Goal: Task Accomplishment & Management: Complete application form

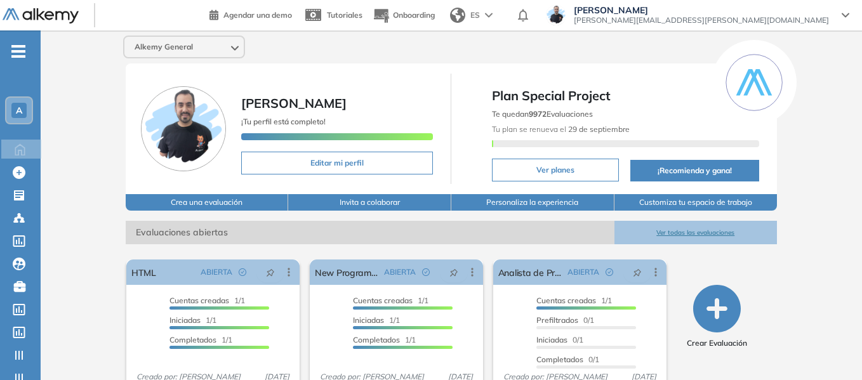
click at [15, 111] on div "A" at bounding box center [18, 110] width 15 height 15
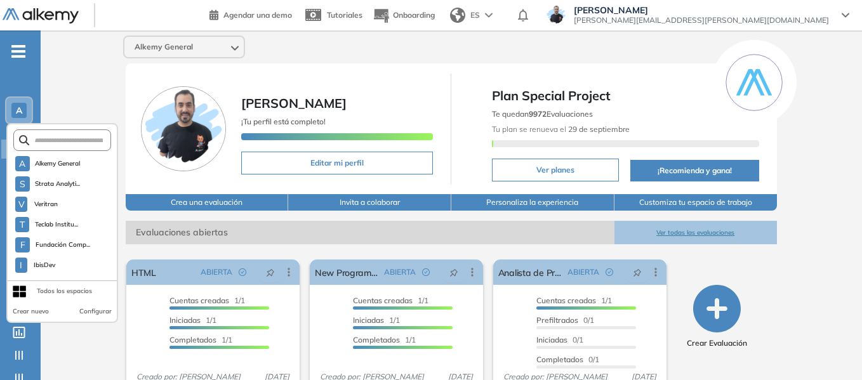
click at [60, 146] on form at bounding box center [62, 140] width 98 height 22
click at [70, 142] on input "text" at bounding box center [66, 141] width 74 height 10
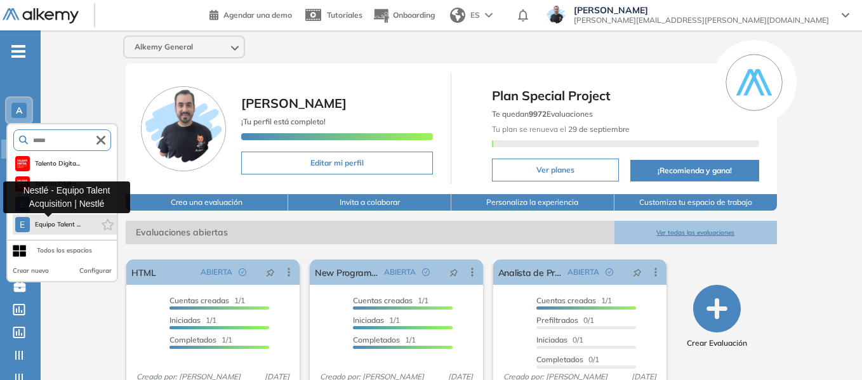
type input "*****"
click at [60, 221] on span "Equipo Talent ..." at bounding box center [58, 225] width 46 height 10
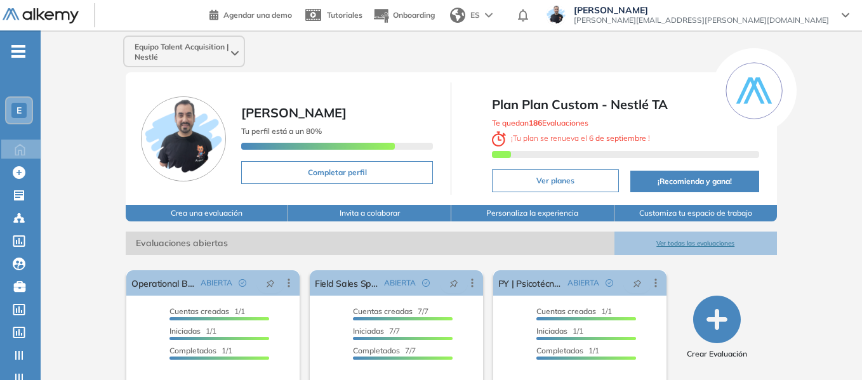
click at [18, 48] on span "-" at bounding box center [18, 50] width 14 height 10
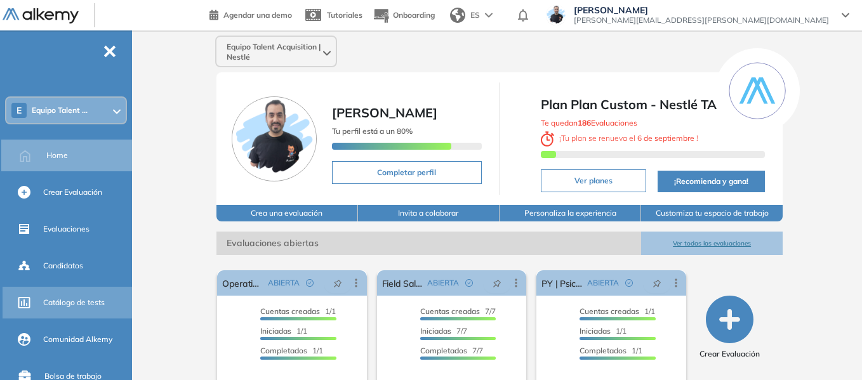
click at [84, 303] on span "Catálogo de tests" at bounding box center [74, 302] width 62 height 11
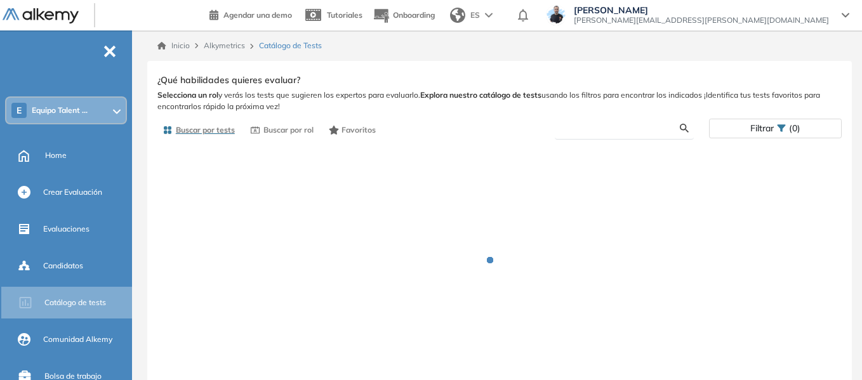
click at [621, 130] on input "text" at bounding box center [622, 128] width 115 height 11
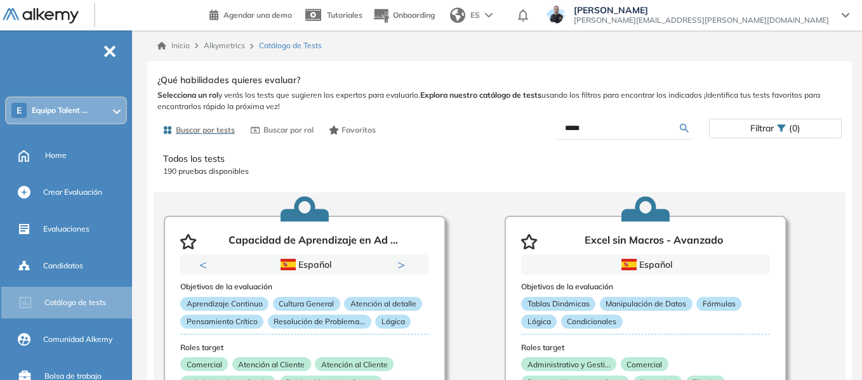
type input "*****"
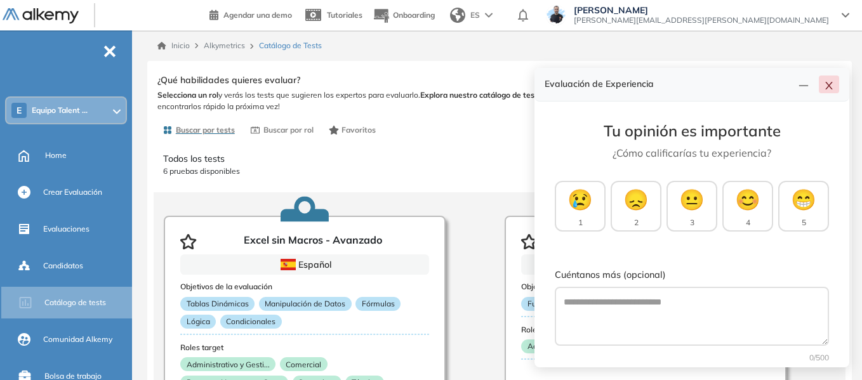
click at [826, 84] on icon "close" at bounding box center [829, 86] width 10 height 10
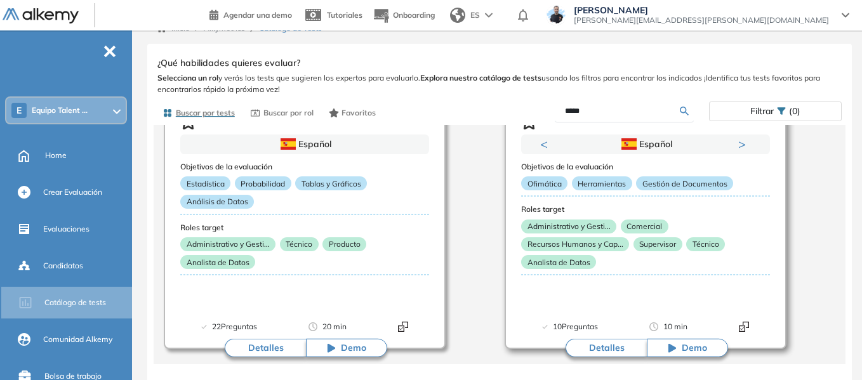
scroll to position [22, 0]
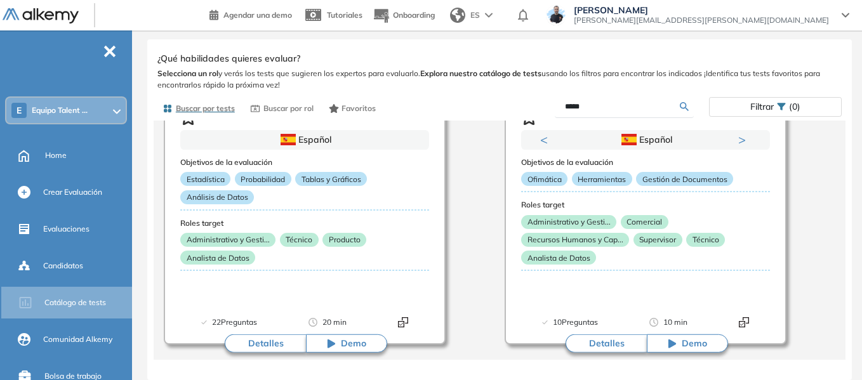
click at [75, 113] on span "Equipo Talent ..." at bounding box center [60, 110] width 56 height 10
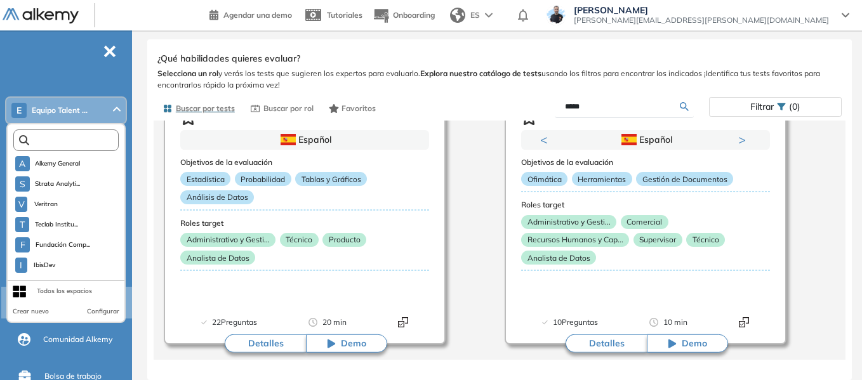
click at [72, 143] on input "text" at bounding box center [68, 141] width 79 height 10
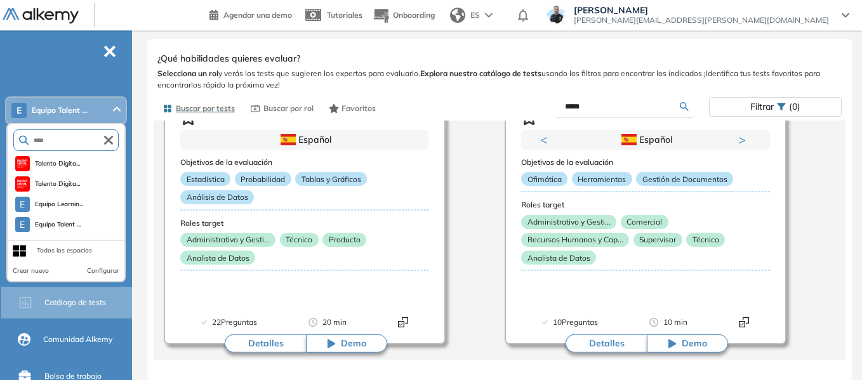
type input "****"
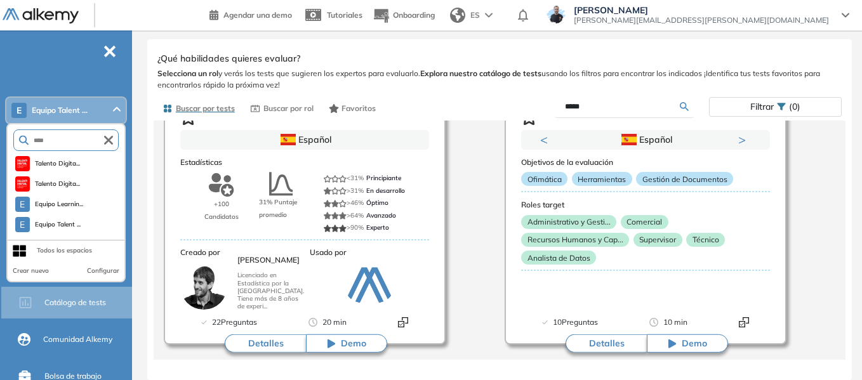
drag, startPoint x: 109, startPoint y: 142, endPoint x: 93, endPoint y: 151, distance: 18.0
click at [109, 142] on icon "button" at bounding box center [108, 140] width 9 height 9
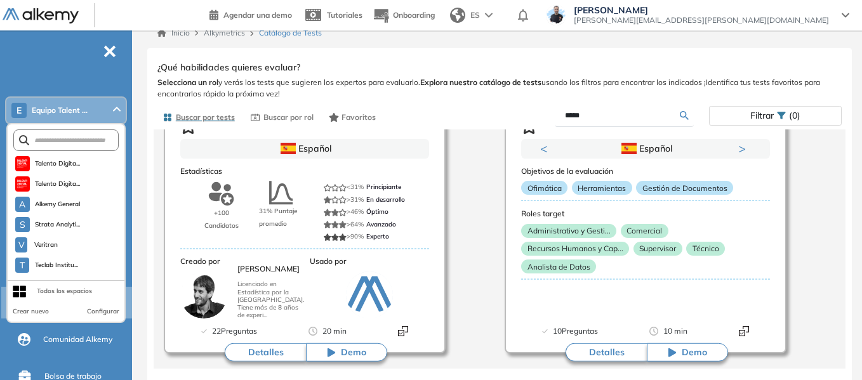
scroll to position [0, 0]
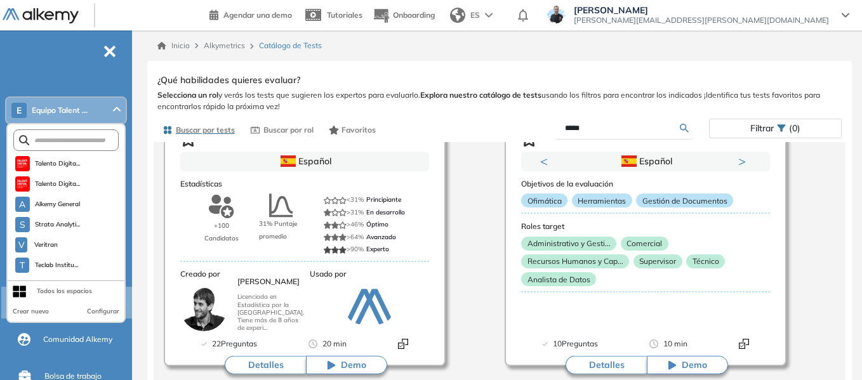
click at [95, 72] on ul "E Equipo Talent ... Talento Digita... Talento Digita... A Alkemy General S Stra…" at bounding box center [66, 350] width 132 height 599
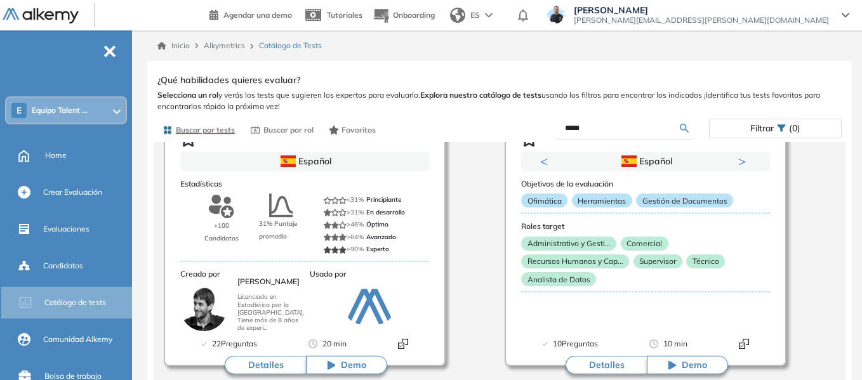
click at [111, 111] on div "E Equipo Talent ..." at bounding box center [65, 110] width 119 height 25
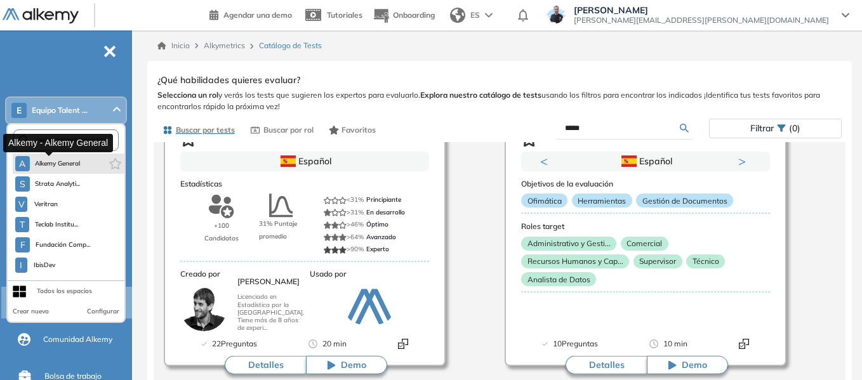
click at [64, 164] on span "Alkemy General" at bounding box center [58, 164] width 46 height 10
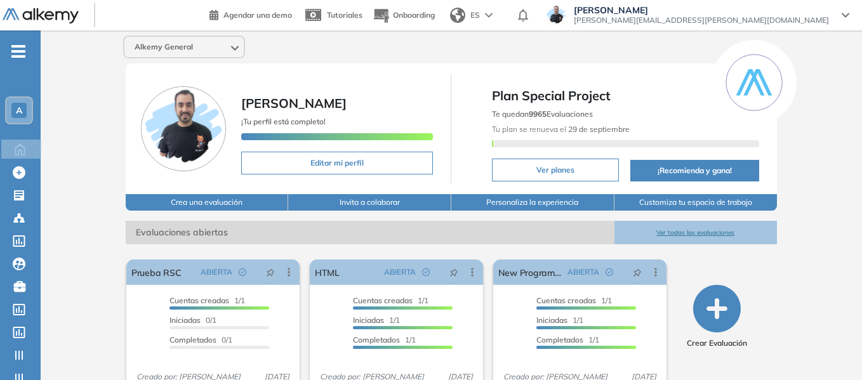
click at [26, 111] on div "A" at bounding box center [18, 110] width 15 height 15
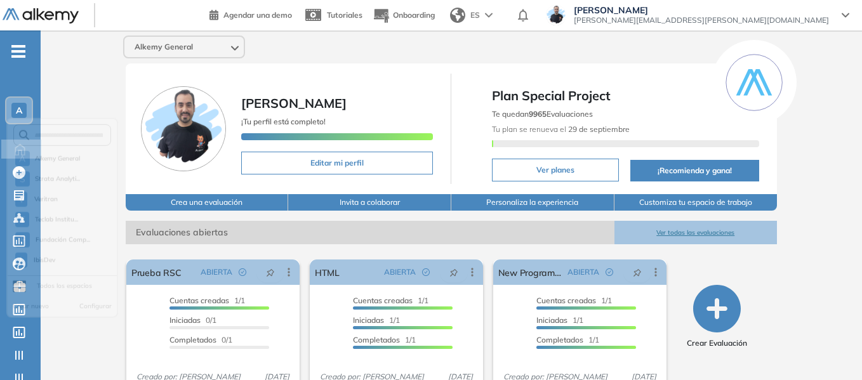
click at [86, 146] on form at bounding box center [62, 140] width 98 height 22
click at [87, 141] on input "text" at bounding box center [66, 141] width 74 height 10
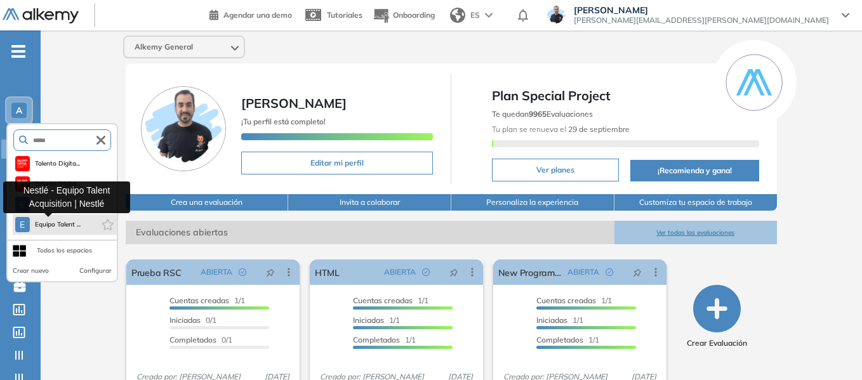
type input "*****"
click at [60, 223] on span "Equipo Talent ..." at bounding box center [58, 225] width 46 height 10
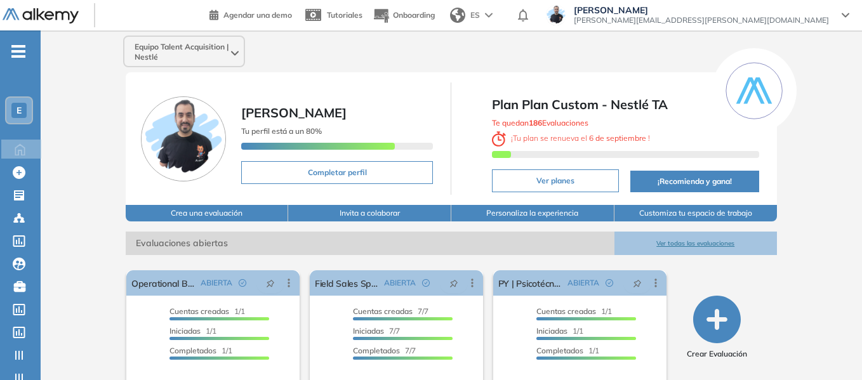
click at [22, 58] on ul "E Home Home Crear Evaluación Crear Evaluación Evaluaciones Evaluaciones Candida…" at bounding box center [20, 255] width 41 height 408
click at [22, 53] on span "-" at bounding box center [18, 50] width 14 height 10
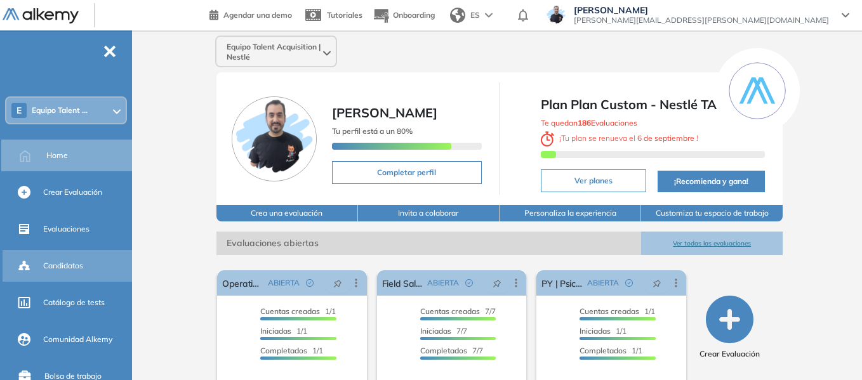
scroll to position [63, 0]
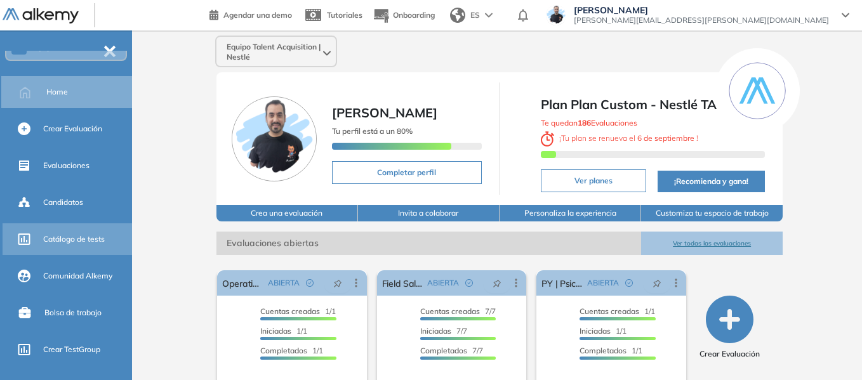
click at [63, 235] on span "Catálogo de tests" at bounding box center [74, 239] width 62 height 11
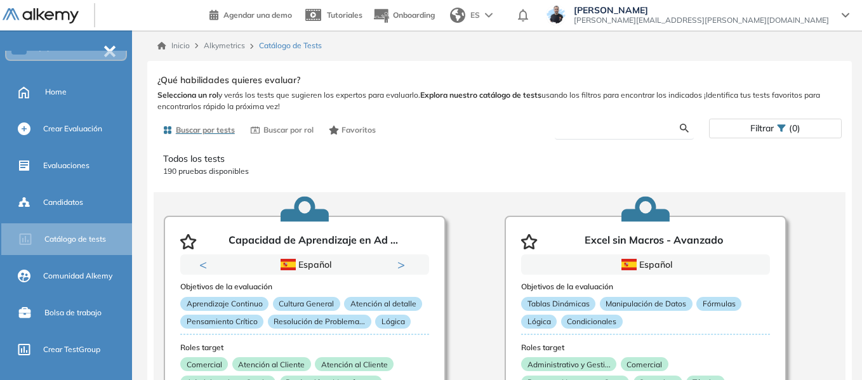
click at [606, 128] on input "text" at bounding box center [622, 128] width 115 height 11
type input "*****"
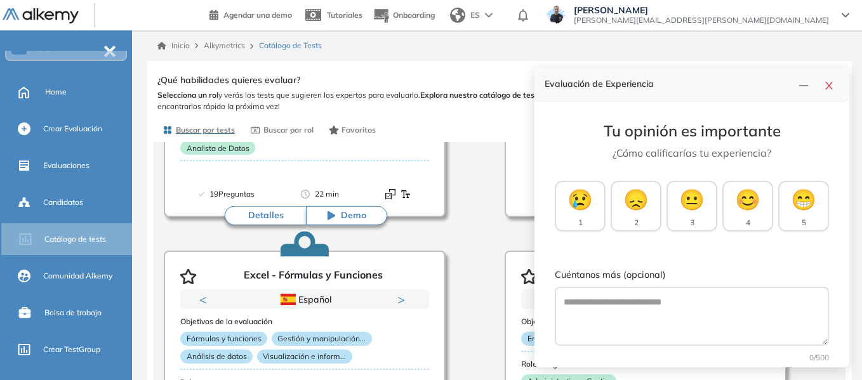
scroll to position [254, 0]
click at [829, 78] on button "button" at bounding box center [829, 85] width 20 height 18
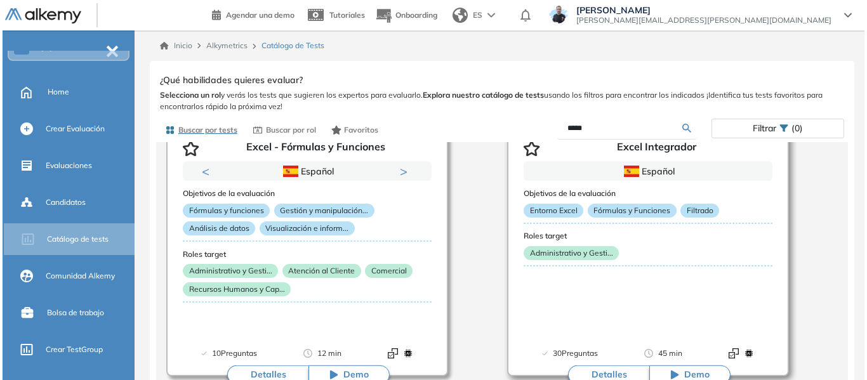
scroll to position [444, 0]
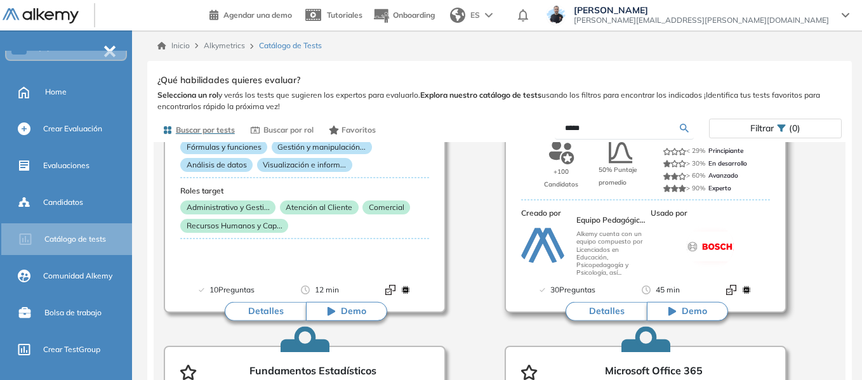
click at [607, 309] on button "Detalles" at bounding box center [606, 311] width 81 height 19
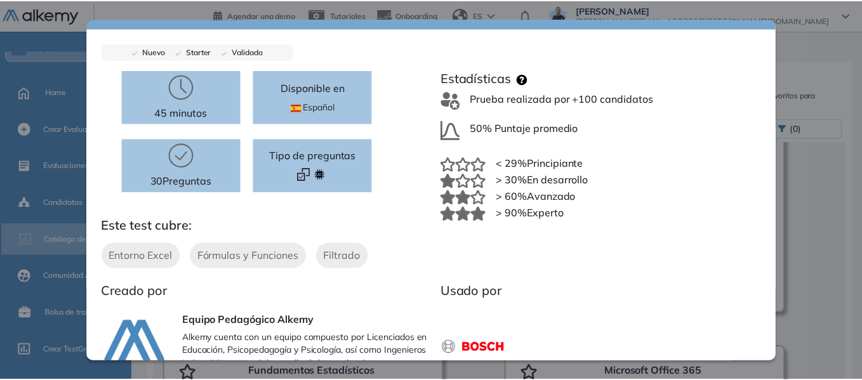
scroll to position [0, 0]
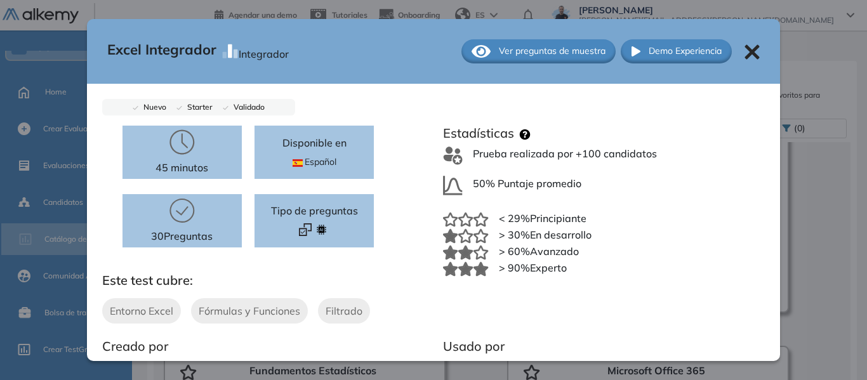
drag, startPoint x: 746, startPoint y: 56, endPoint x: 865, endPoint y: 137, distance: 143.8
click at [746, 56] on icon at bounding box center [752, 51] width 15 height 15
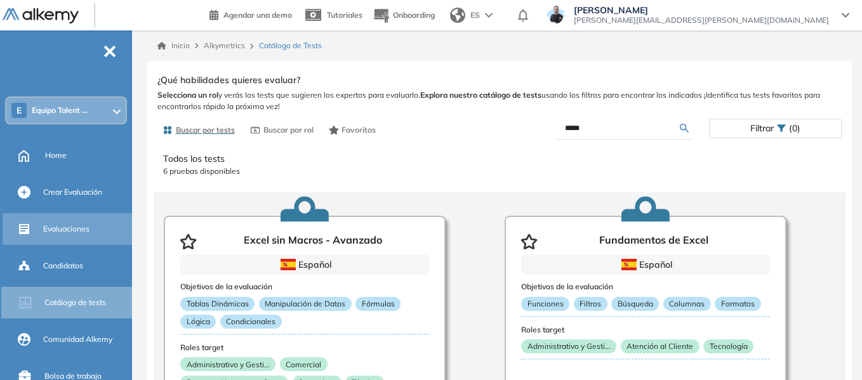
click at [82, 224] on span "Evaluaciones" at bounding box center [66, 228] width 46 height 11
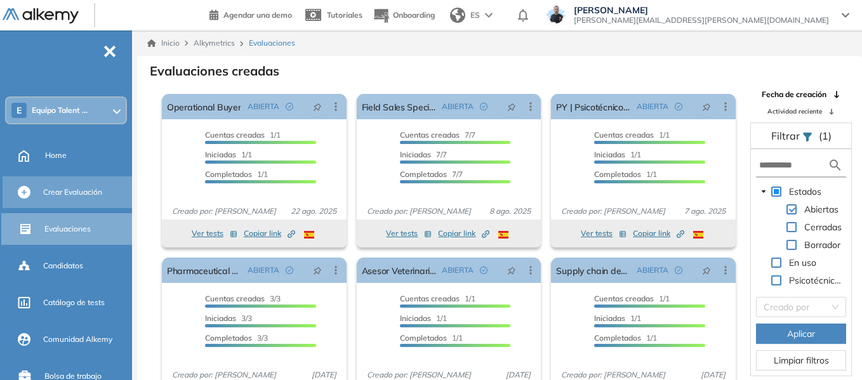
click at [76, 195] on span "Crear Evaluación" at bounding box center [72, 192] width 59 height 11
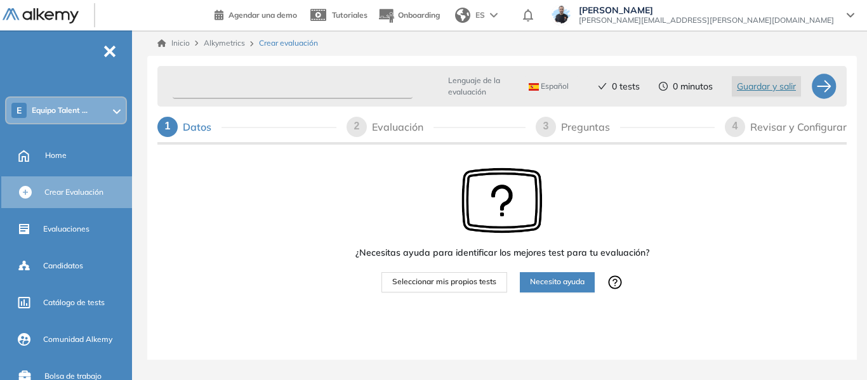
click at [235, 88] on input "text" at bounding box center [293, 86] width 240 height 25
type input "**********"
click at [469, 284] on span "Seleccionar mis propios tests" at bounding box center [444, 282] width 104 height 12
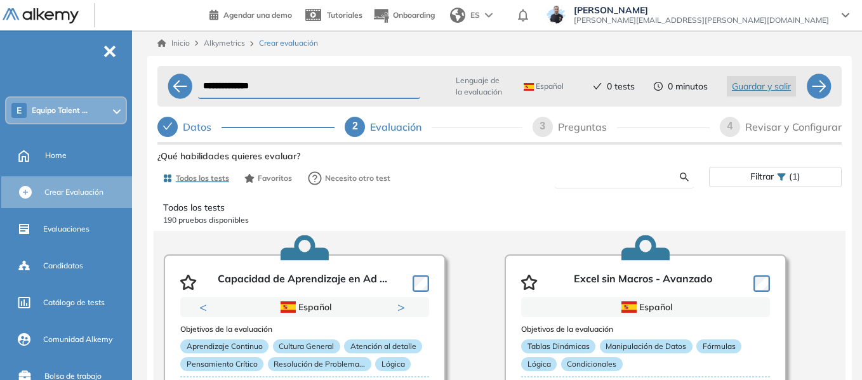
click at [621, 180] on input "text" at bounding box center [622, 176] width 115 height 11
type input "*****"
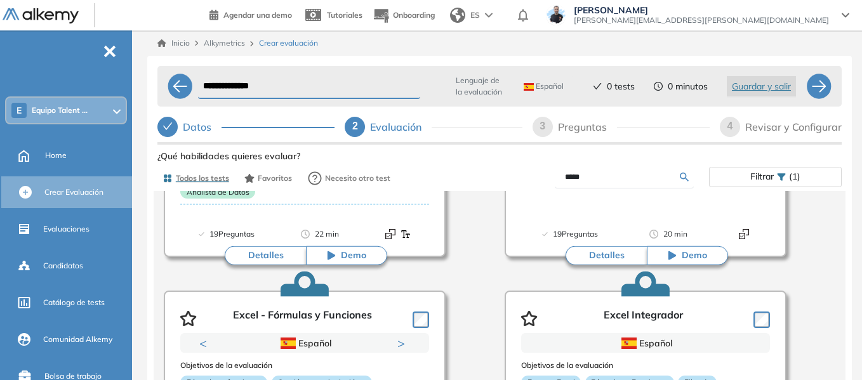
scroll to position [254, 0]
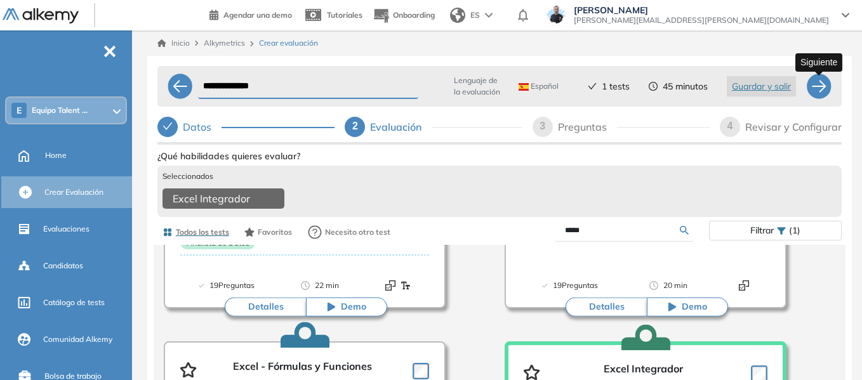
click at [819, 87] on div at bounding box center [818, 86] width 25 height 25
select select "*****"
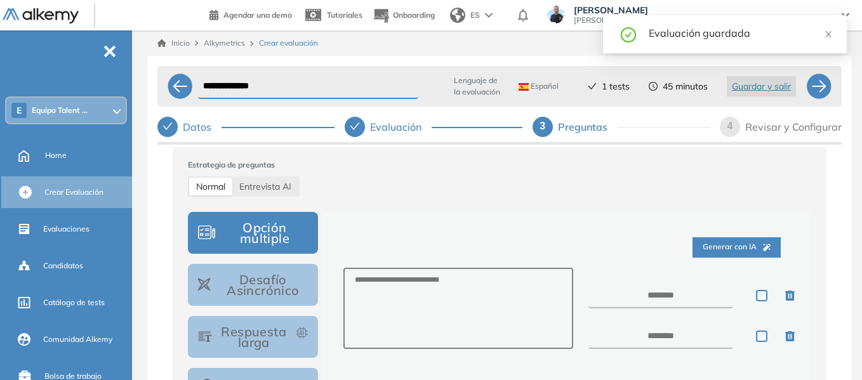
scroll to position [0, 0]
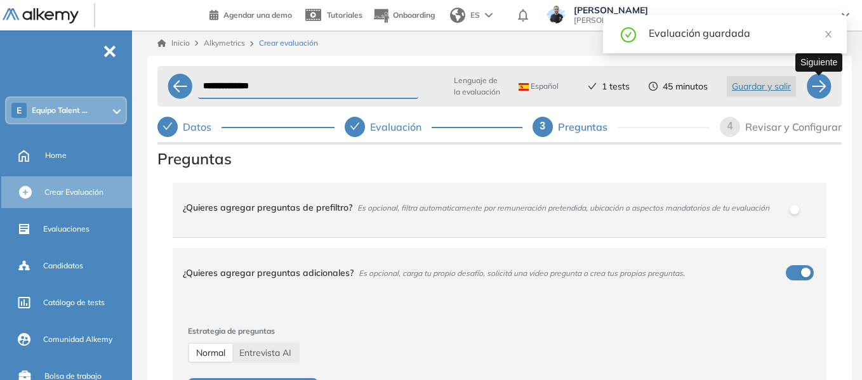
click at [823, 87] on div at bounding box center [818, 86] width 25 height 25
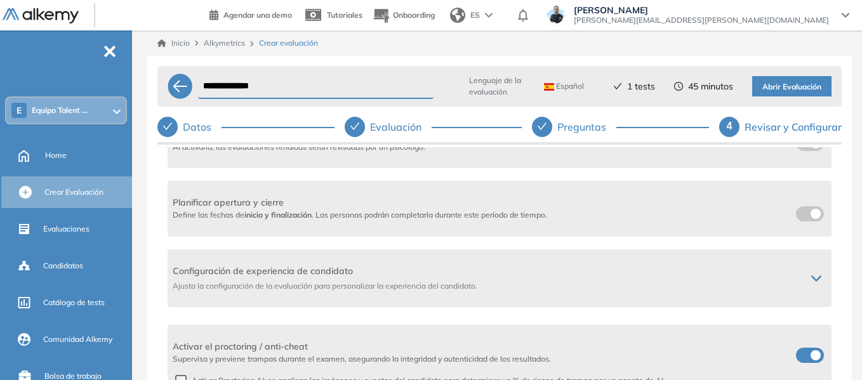
scroll to position [254, 0]
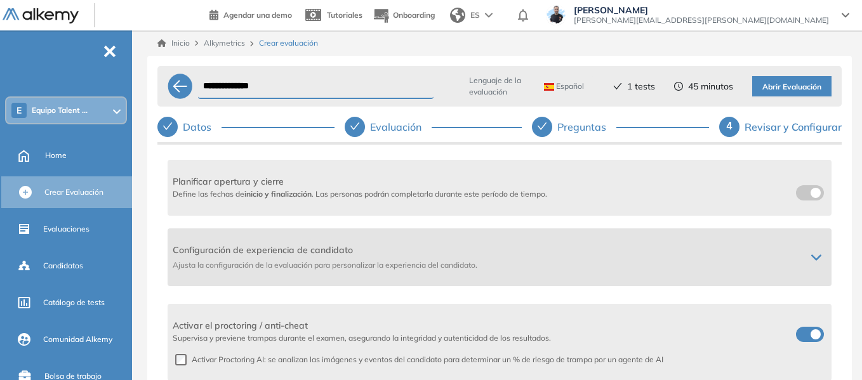
click at [811, 259] on icon at bounding box center [816, 258] width 10 height 10
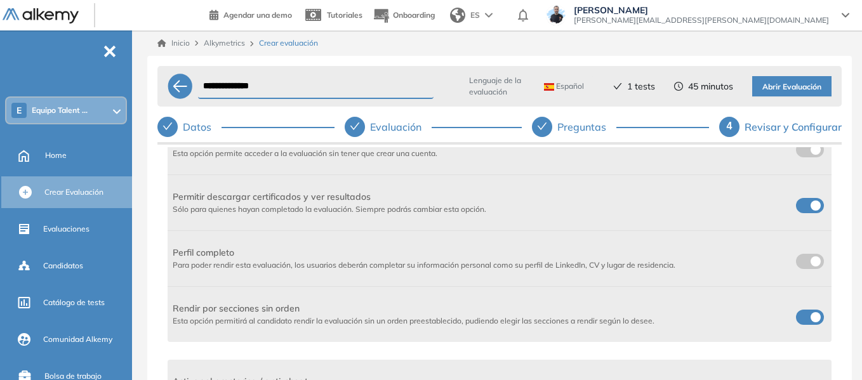
scroll to position [444, 0]
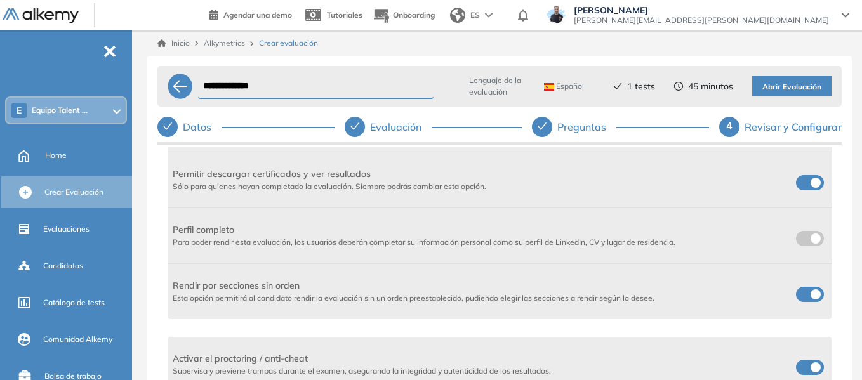
click at [815, 289] on label at bounding box center [810, 294] width 28 height 15
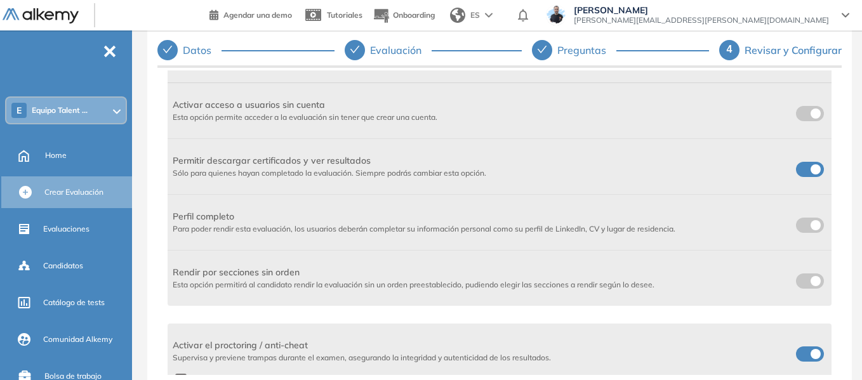
scroll to position [352, 0]
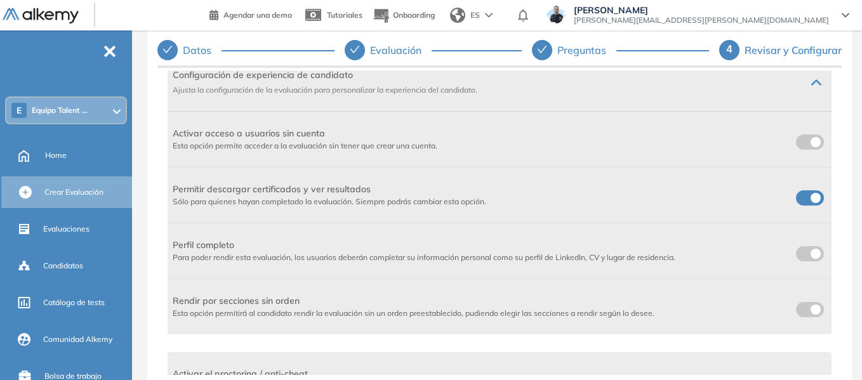
click at [796, 196] on span at bounding box center [801, 195] width 10 height 10
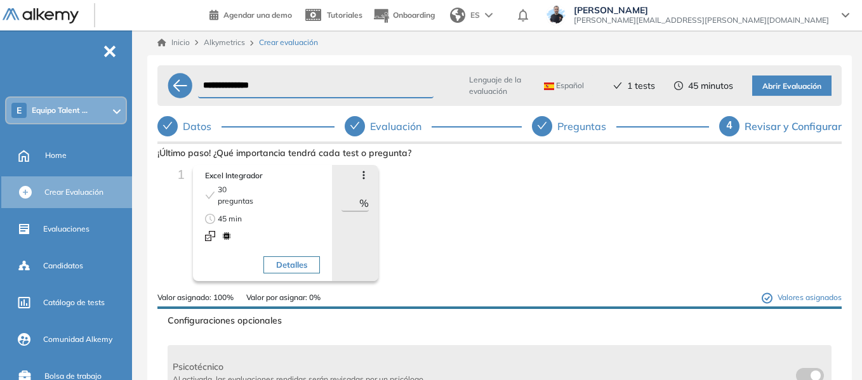
scroll to position [0, 0]
click at [811, 88] on span "Abrir Evaluación" at bounding box center [791, 87] width 59 height 12
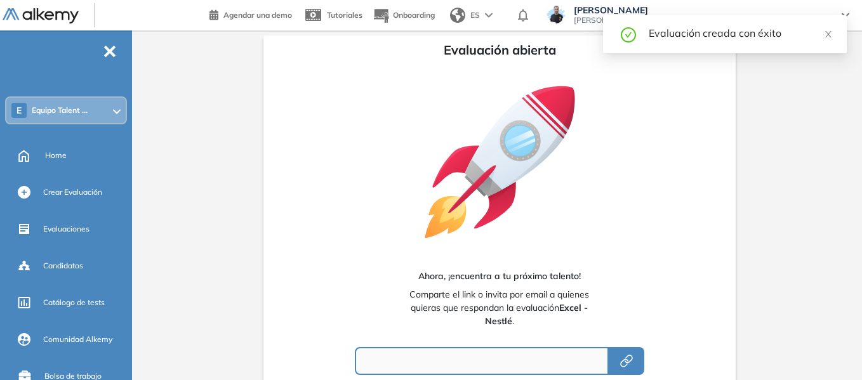
type input "**********"
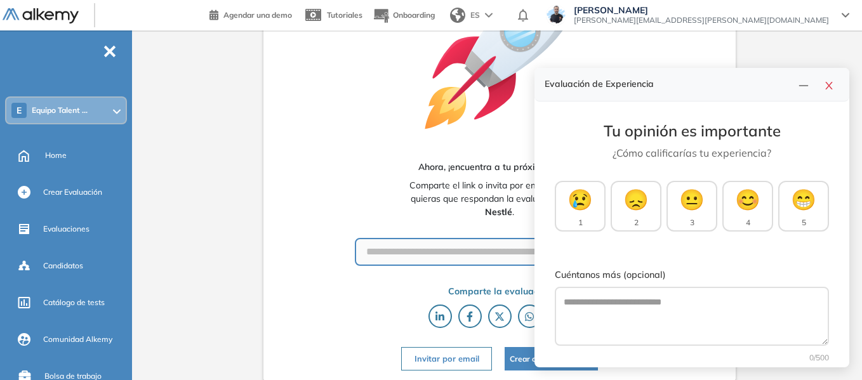
scroll to position [110, 0]
click at [830, 84] on icon "close" at bounding box center [828, 86] width 7 height 8
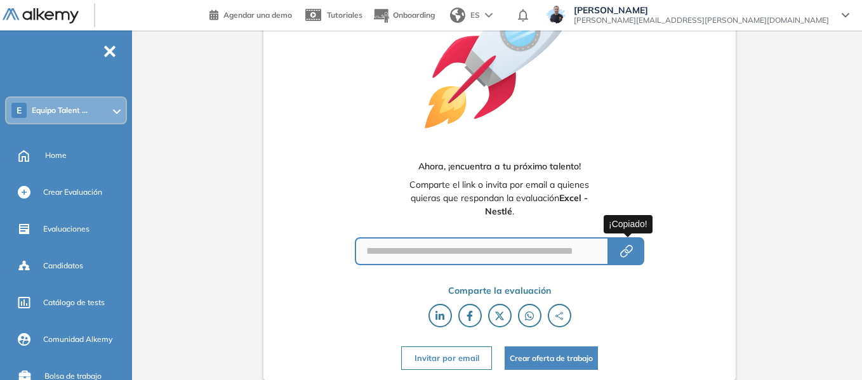
click at [623, 256] on icon "button" at bounding box center [626, 251] width 15 height 15
click at [76, 112] on span "Equipo Talent ..." at bounding box center [60, 110] width 56 height 10
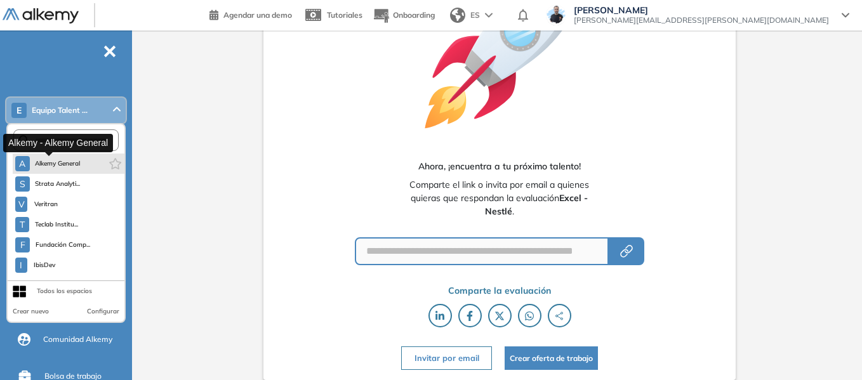
click at [69, 162] on span "Alkemy General" at bounding box center [58, 164] width 46 height 10
